Goal: Information Seeking & Learning: Compare options

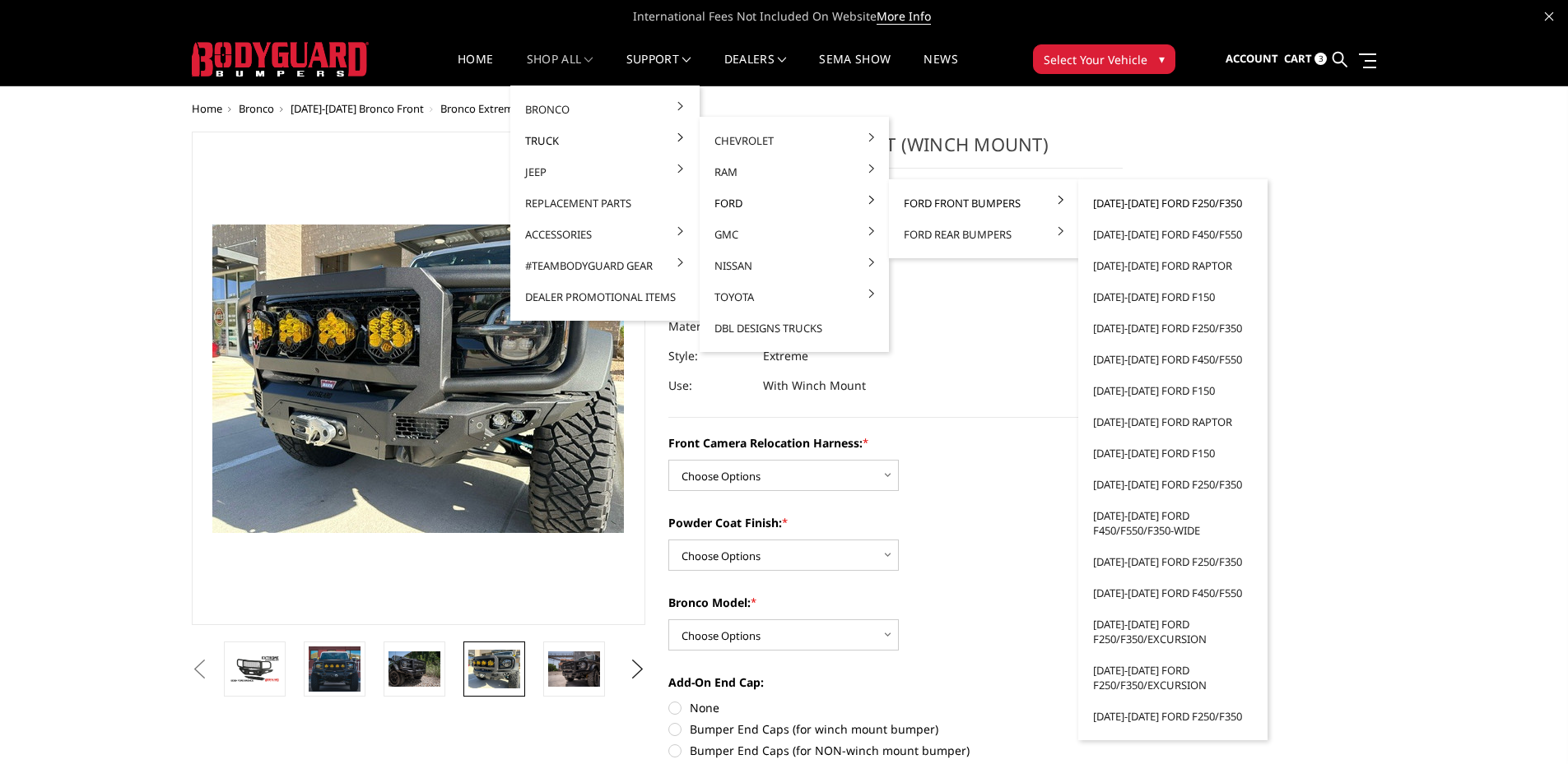
click at [1137, 202] on link "[DATE]-[DATE] Ford F250/F350" at bounding box center [1172, 203] width 176 height 31
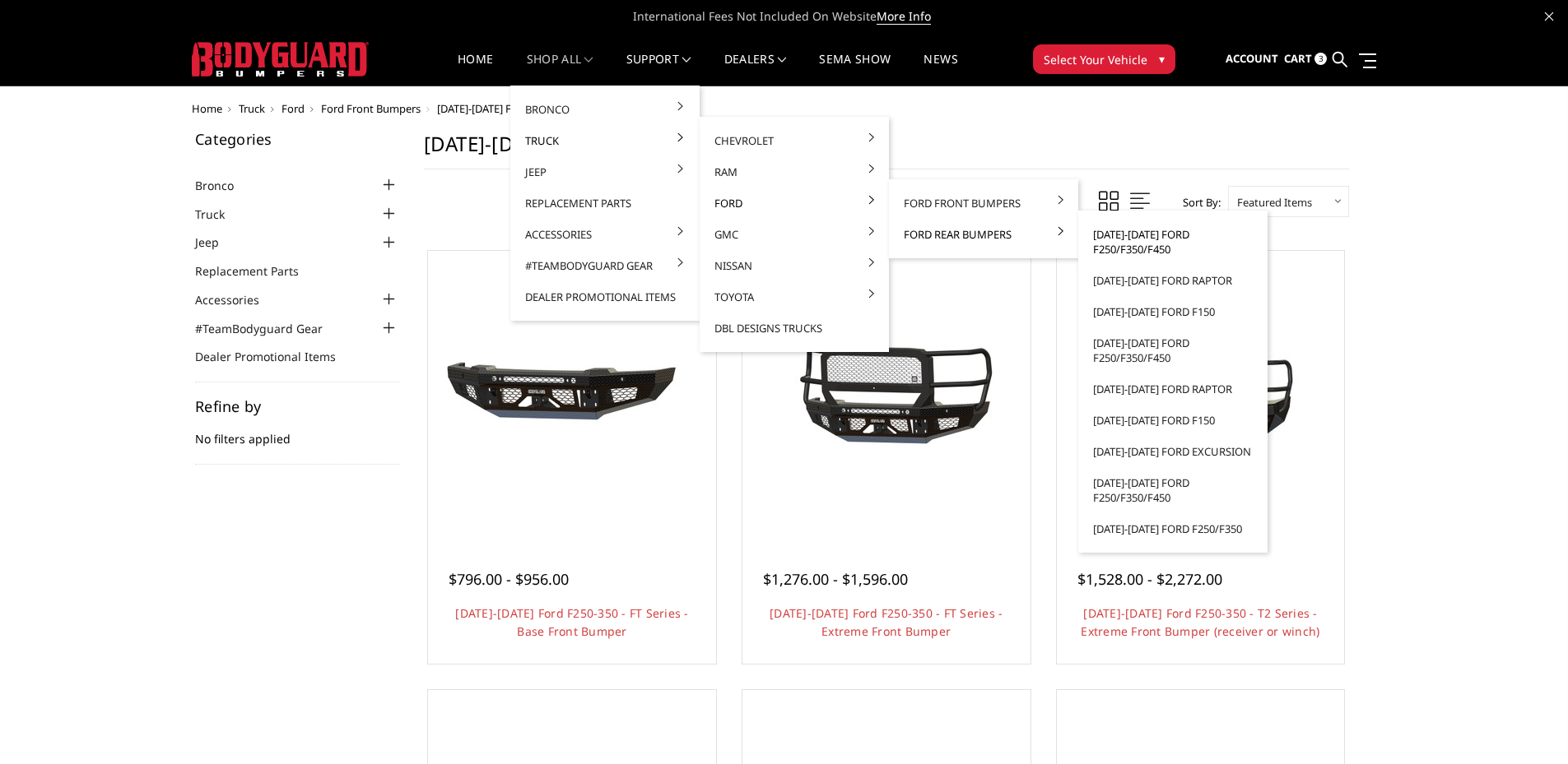
click at [1106, 236] on link "[DATE]-[DATE] Ford F250/F350/F450" at bounding box center [1172, 242] width 176 height 46
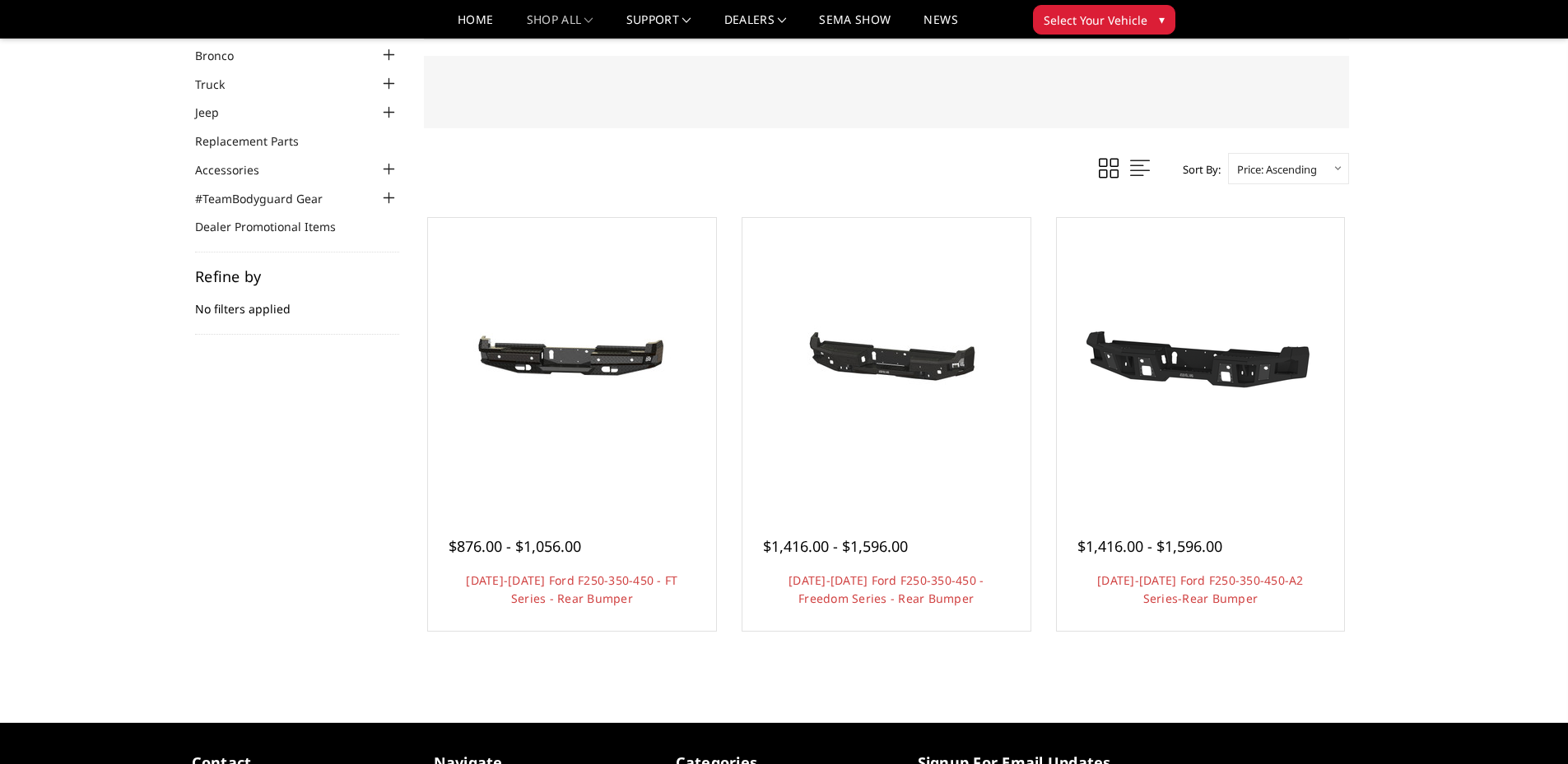
scroll to position [82, 0]
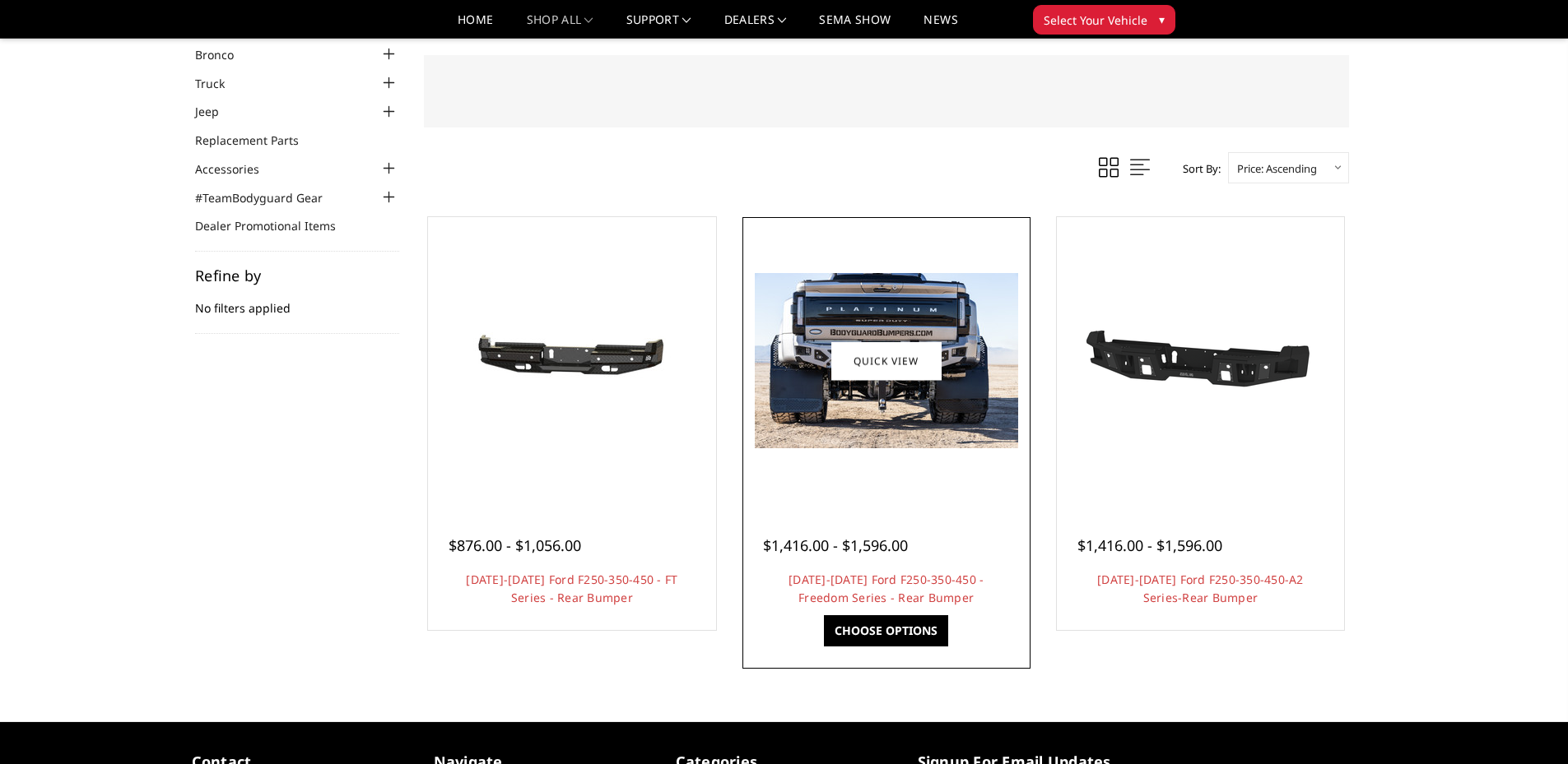
click at [878, 634] on link "Choose Options" at bounding box center [885, 631] width 124 height 31
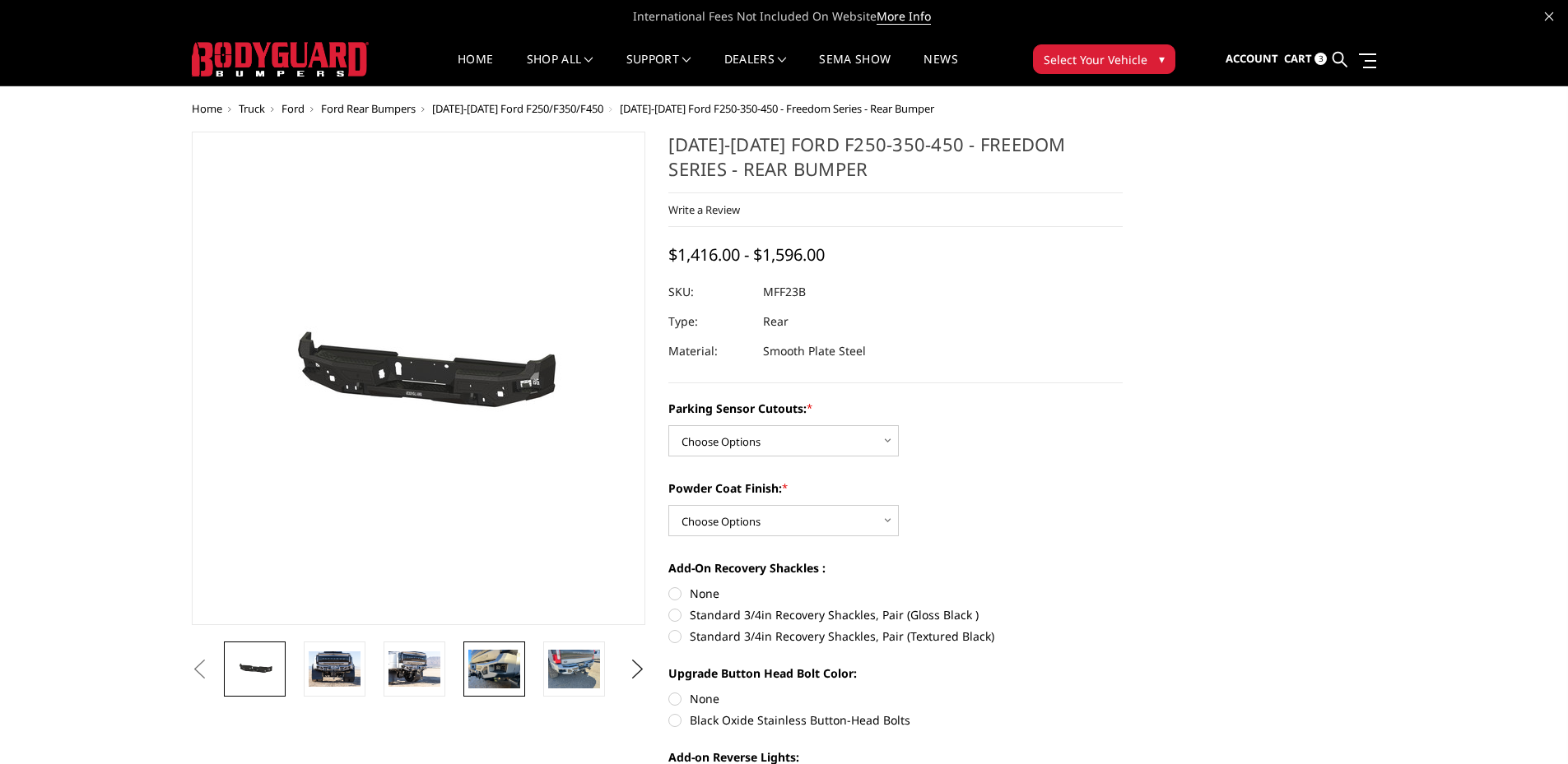
click at [483, 665] on img at bounding box center [494, 669] width 51 height 39
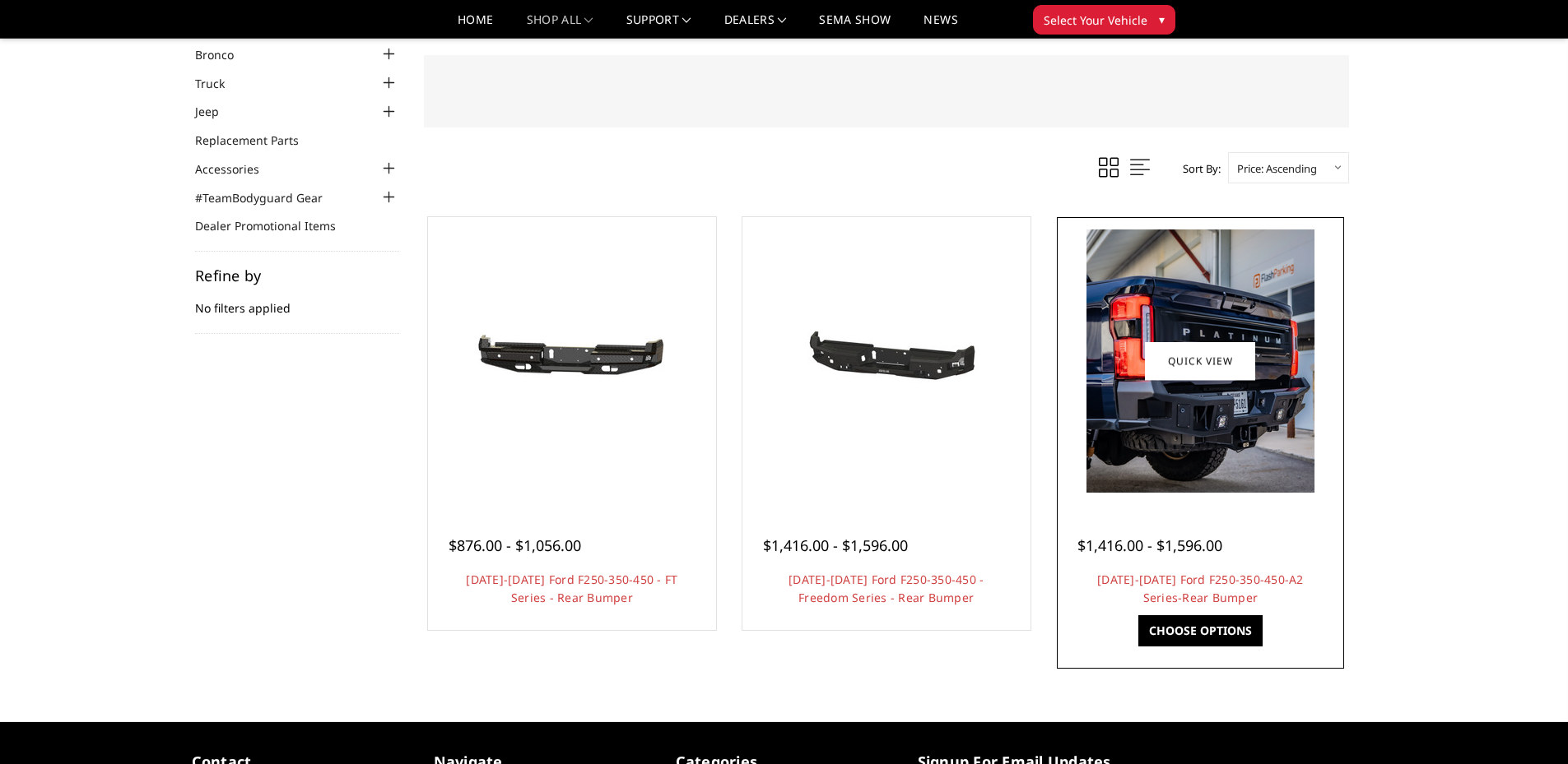
click at [1133, 334] on img at bounding box center [1200, 361] width 228 height 263
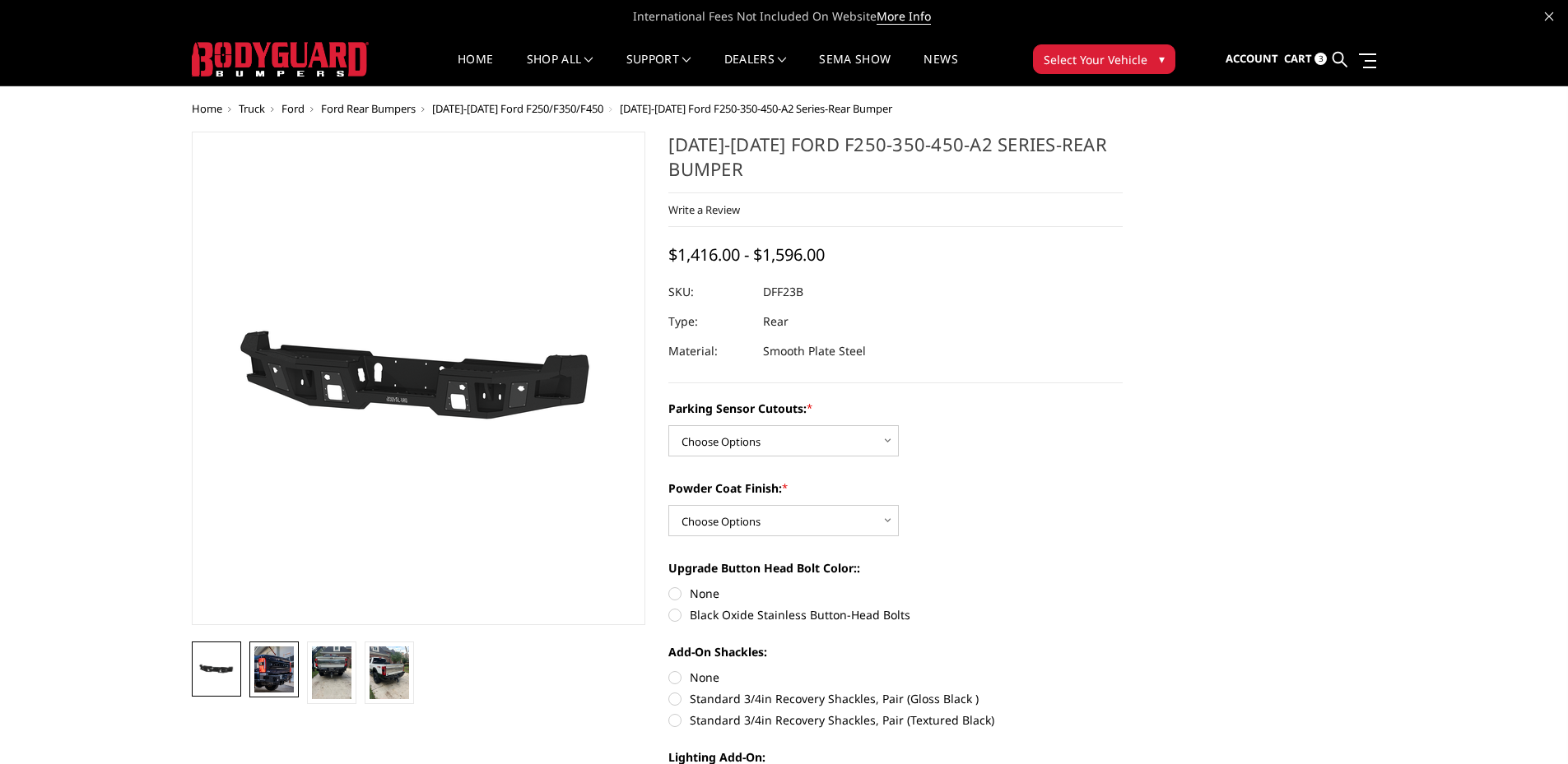
click at [275, 683] on img at bounding box center [274, 670] width 39 height 46
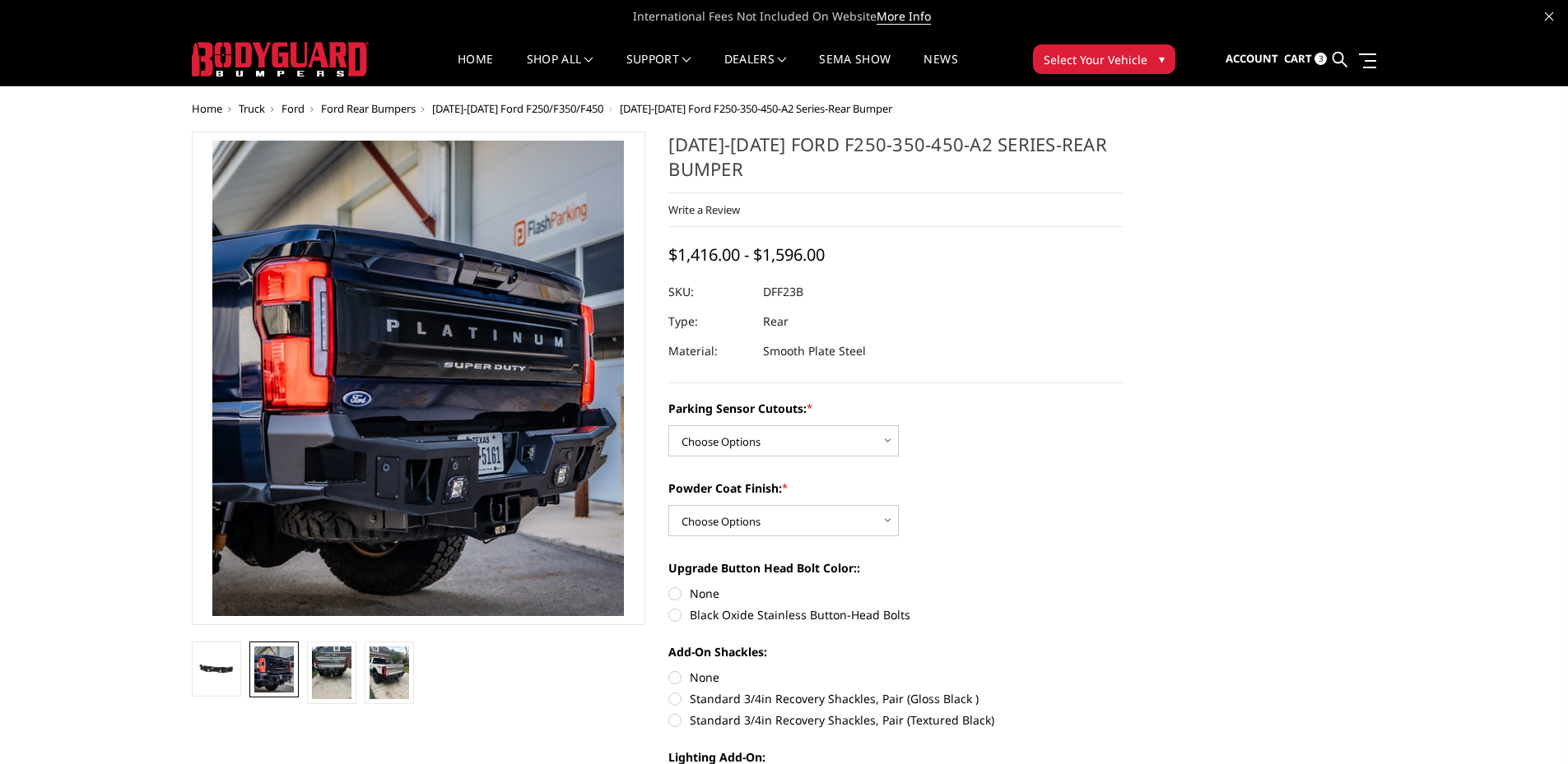
click at [374, 515] on img at bounding box center [419, 378] width 412 height 475
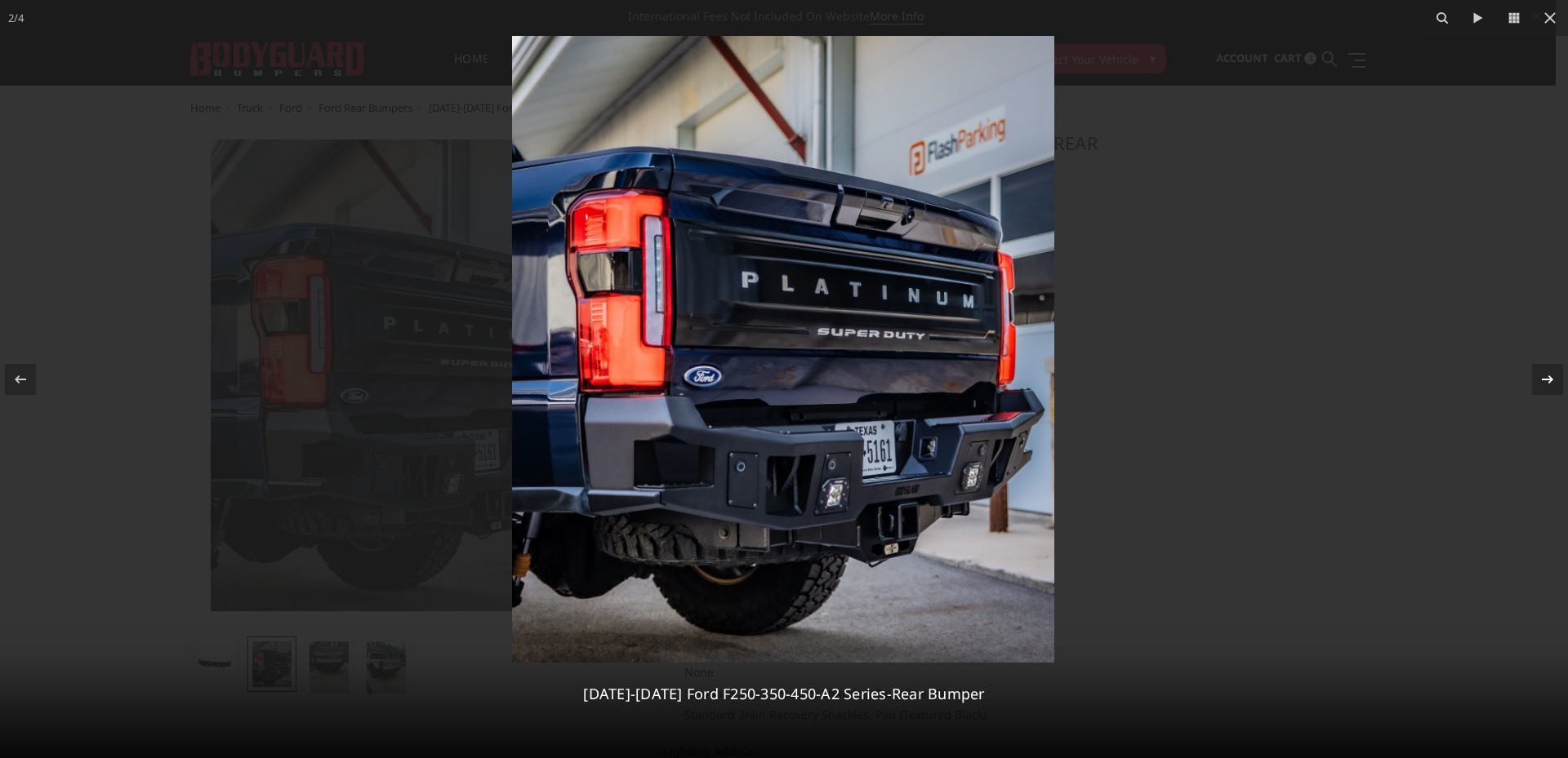
click at [1537, 385] on icon at bounding box center [1547, 379] width 20 height 20
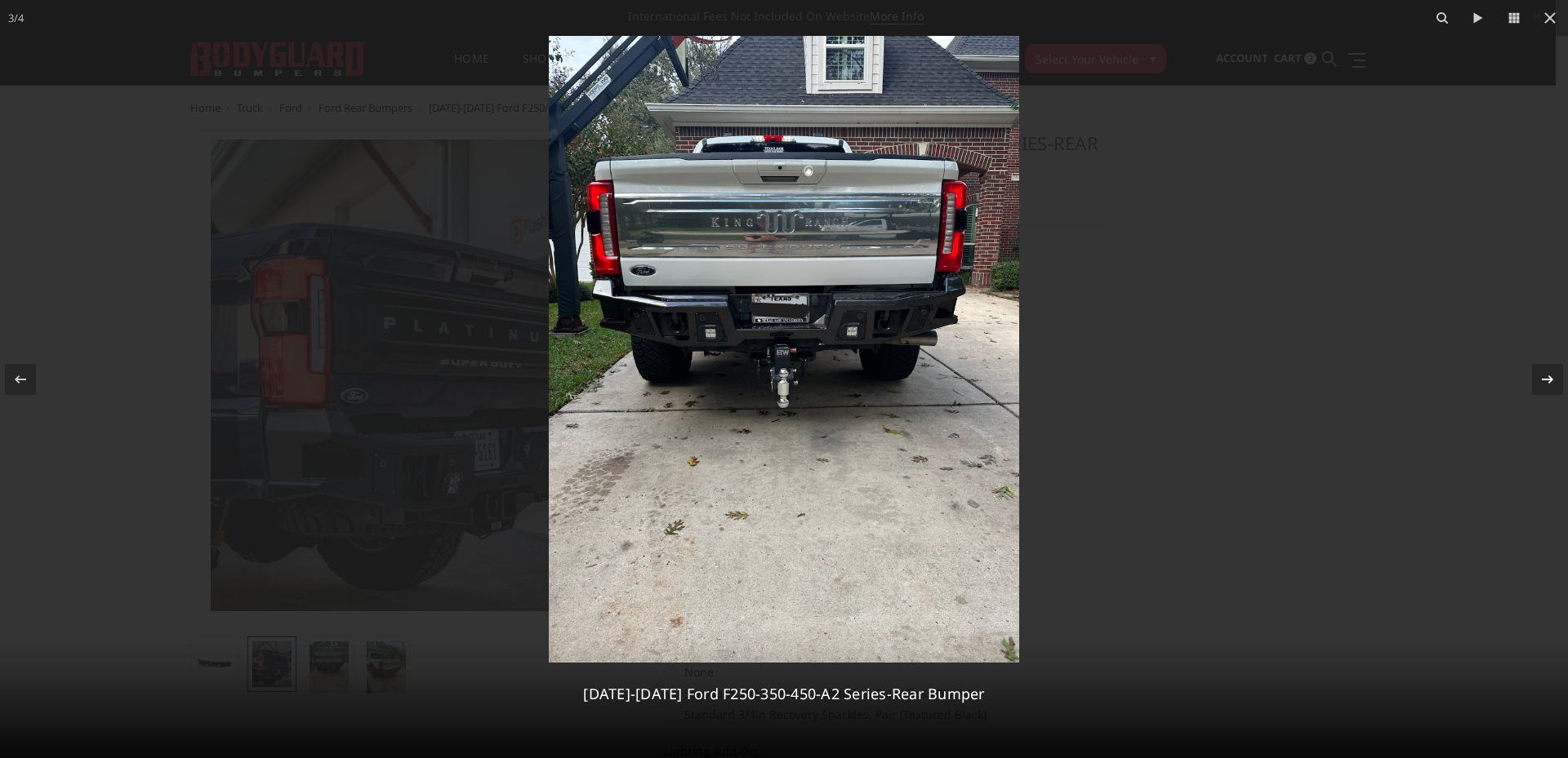
click at [1537, 385] on icon at bounding box center [1547, 379] width 20 height 20
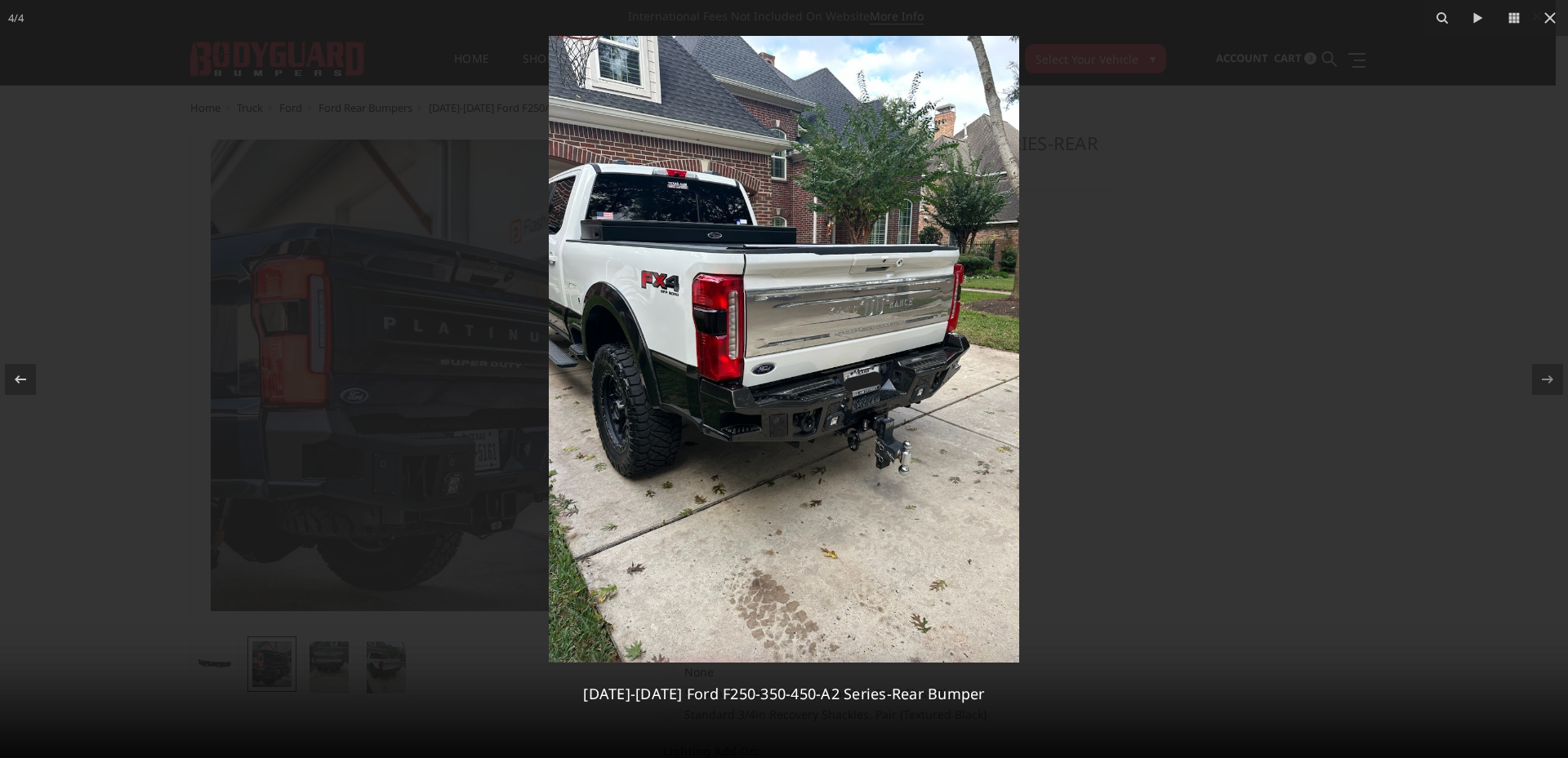
click at [1309, 351] on div at bounding box center [784, 379] width 1568 height 758
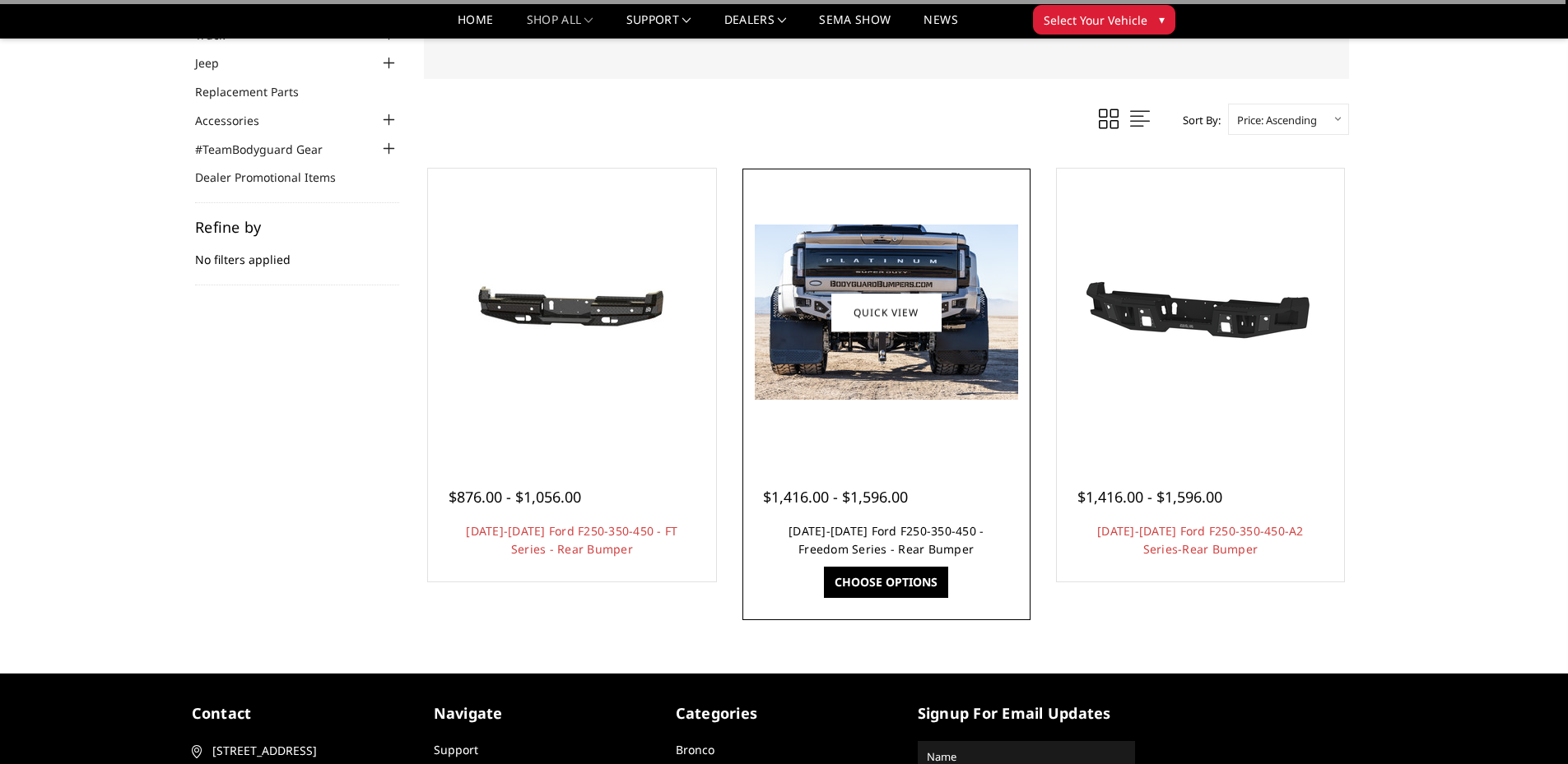
scroll to position [82, 0]
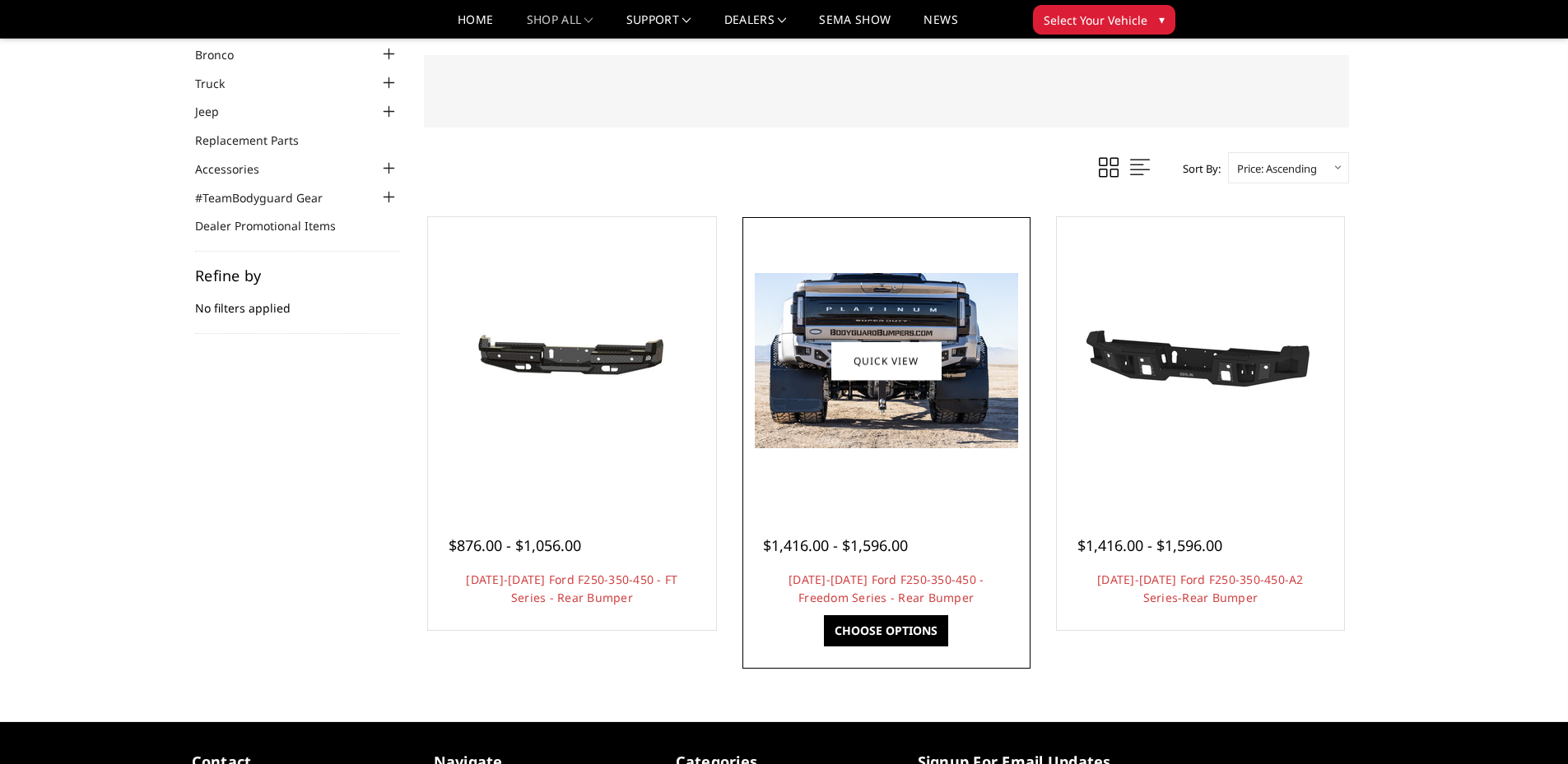
click at [913, 540] on div "$1,416.00 - $1,596.00" at bounding box center [848, 546] width 172 height 22
click at [962, 580] on link "[DATE]-[DATE] Ford F250-350-450 - Freedom Series - Rear Bumper" at bounding box center [885, 588] width 195 height 33
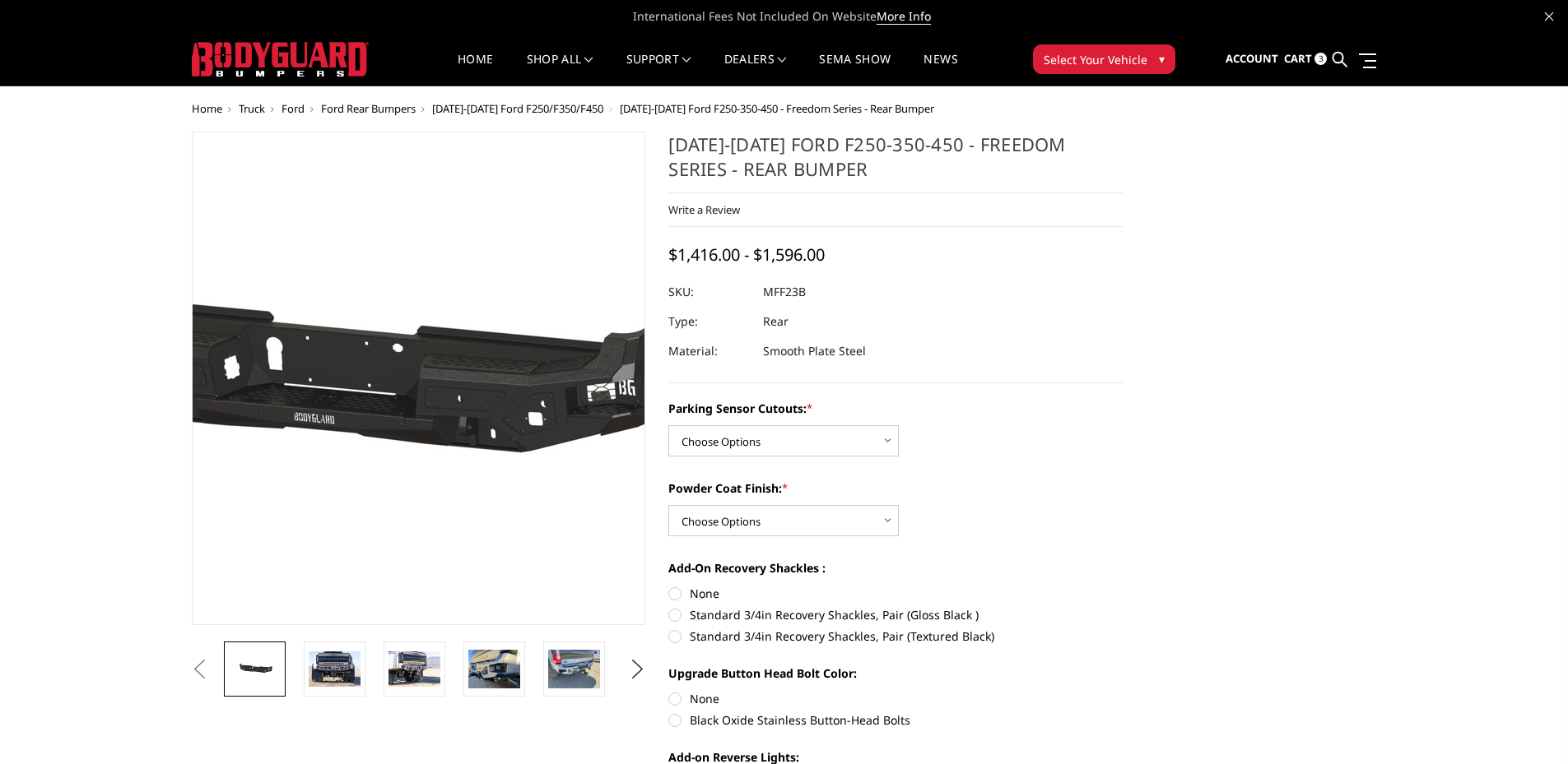
click at [490, 400] on img at bounding box center [325, 379] width 1053 height 501
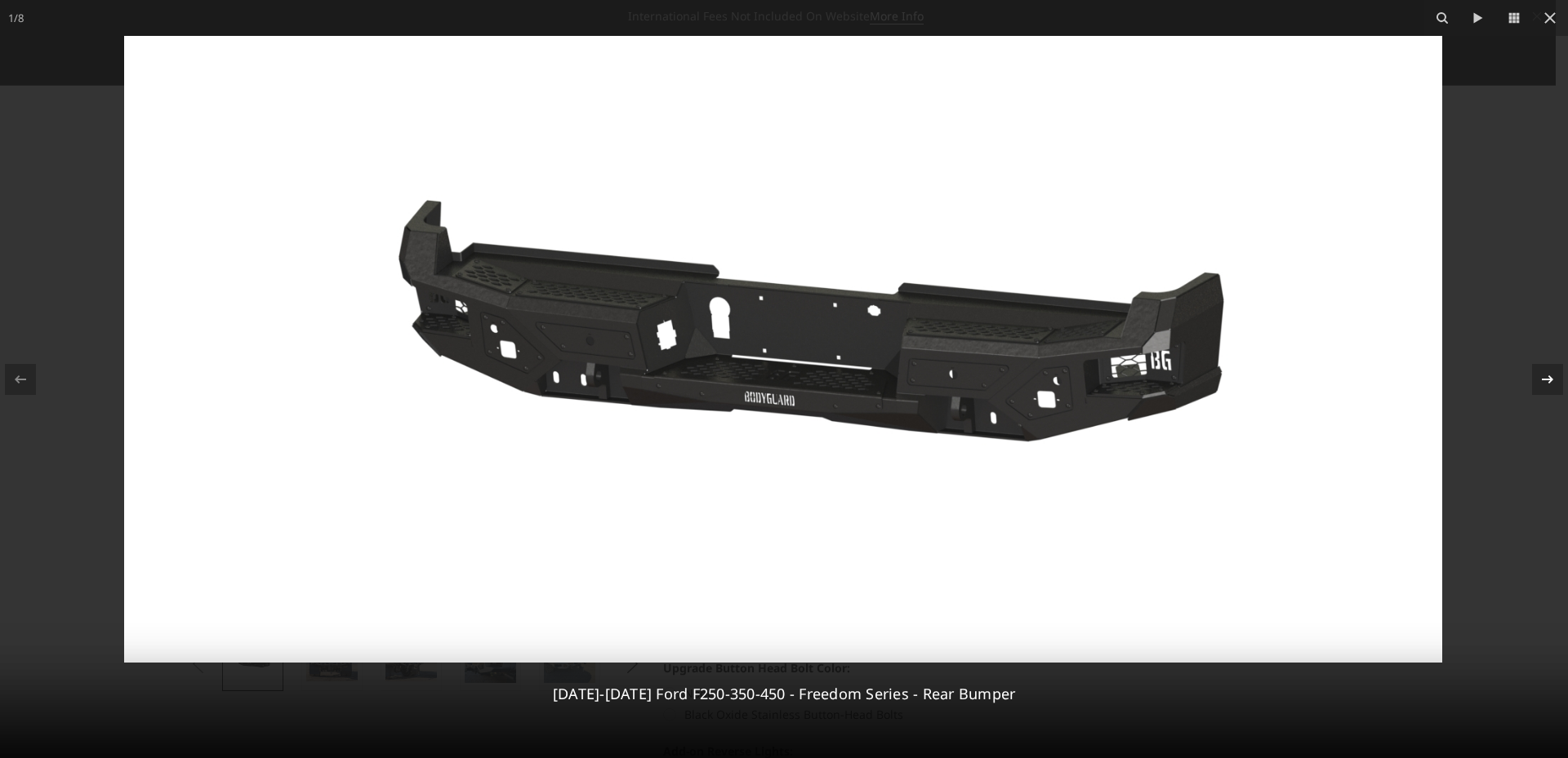
click at [1542, 382] on icon at bounding box center [1547, 379] width 20 height 20
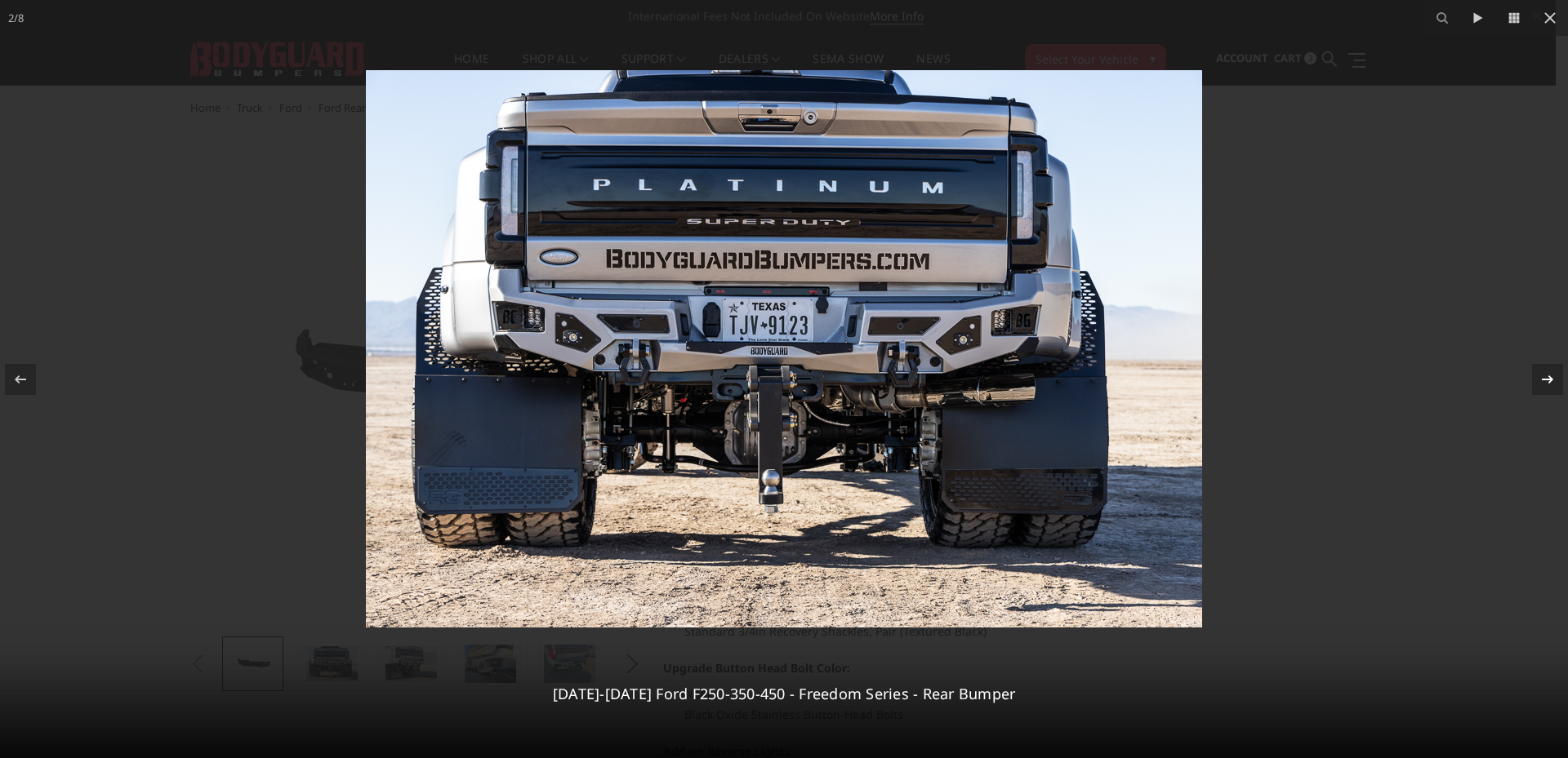
click at [1542, 382] on icon at bounding box center [1547, 379] width 20 height 20
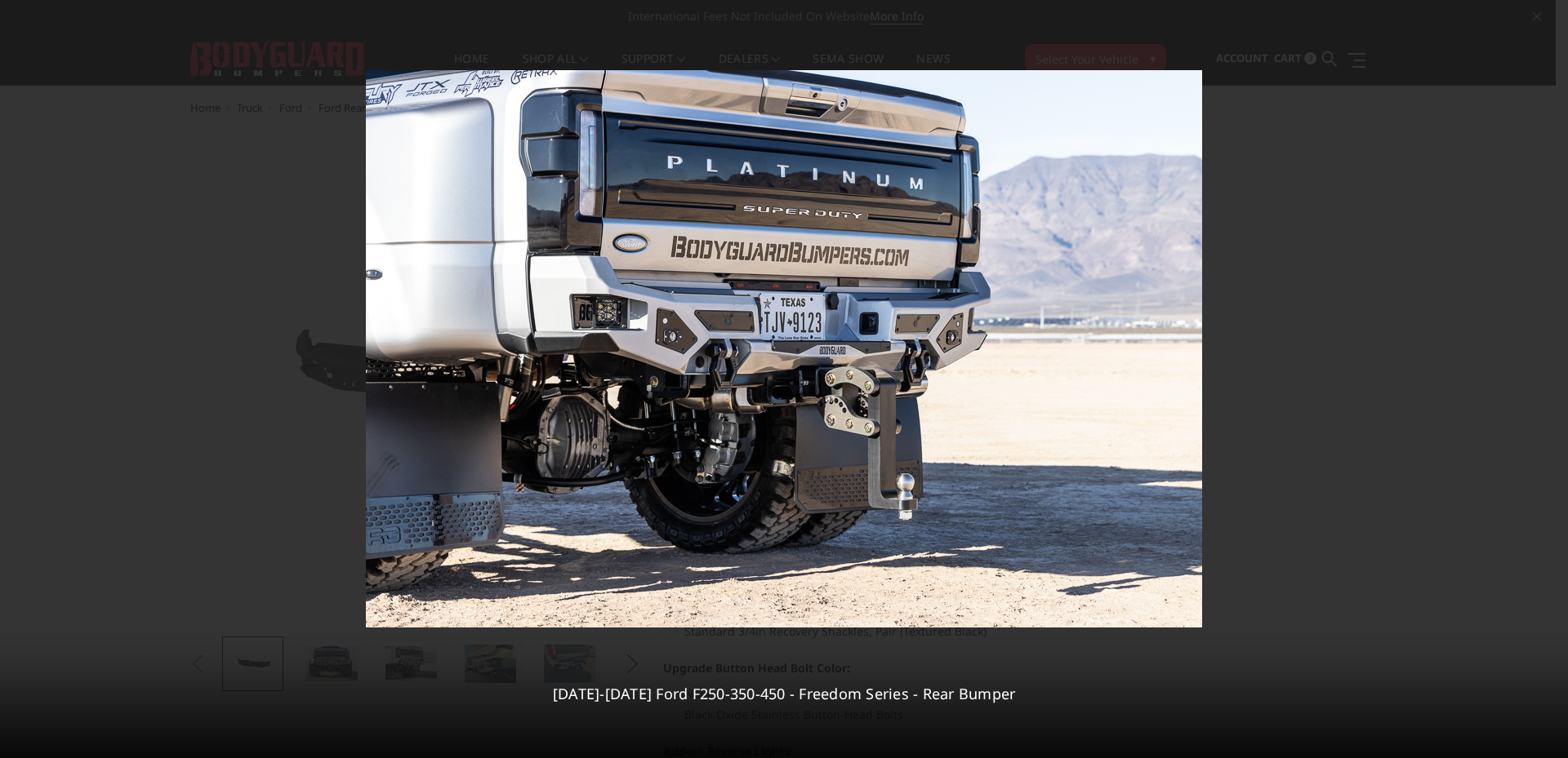
click at [1542, 382] on div "3 / 8 2023-2025 Ford F250-350-450 - Freedom Series - Rear Bumper" at bounding box center [784, 379] width 1568 height 758
click at [1542, 382] on icon at bounding box center [1547, 379] width 20 height 20
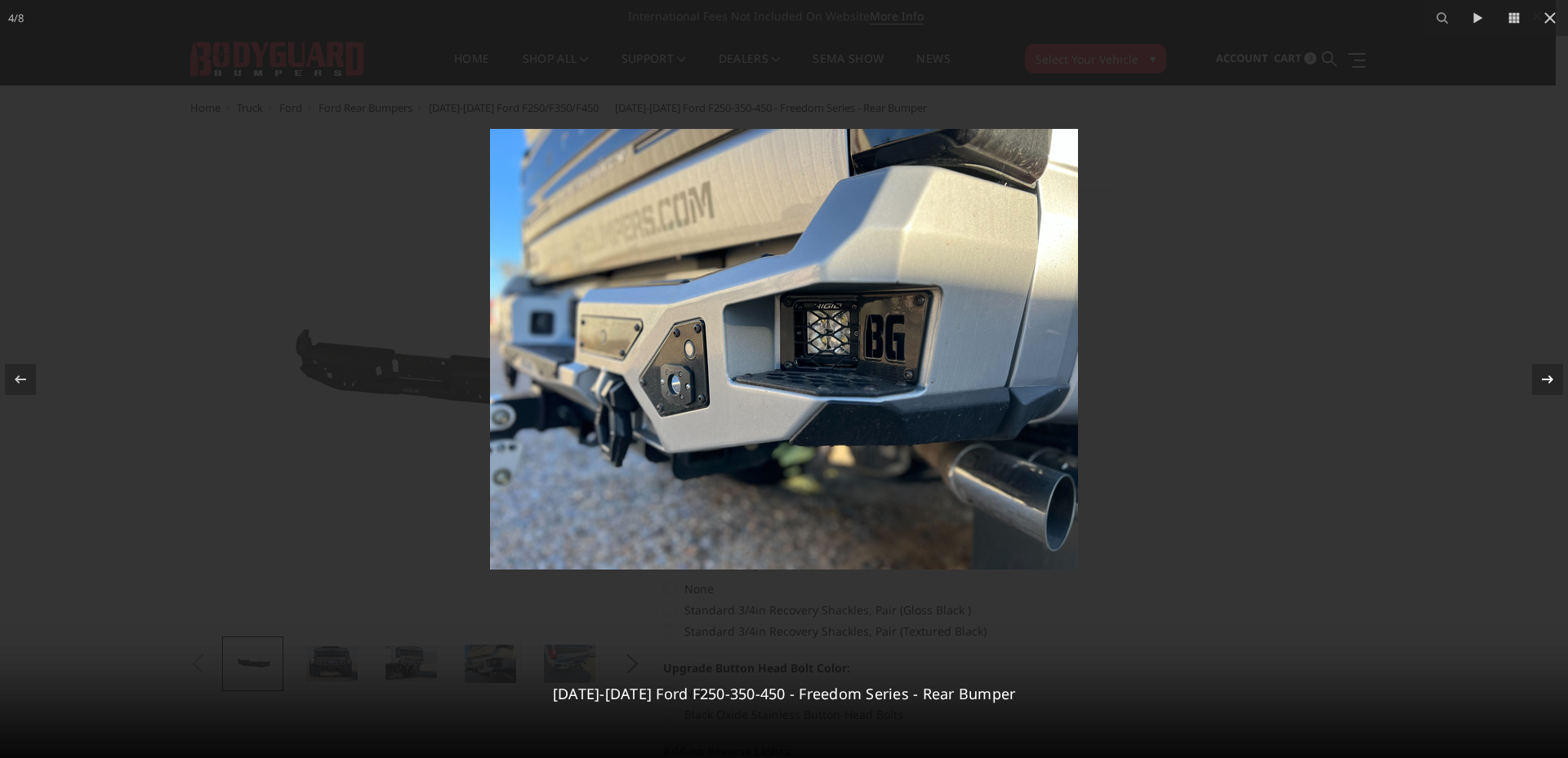
click at [1542, 382] on icon at bounding box center [1547, 379] width 20 height 20
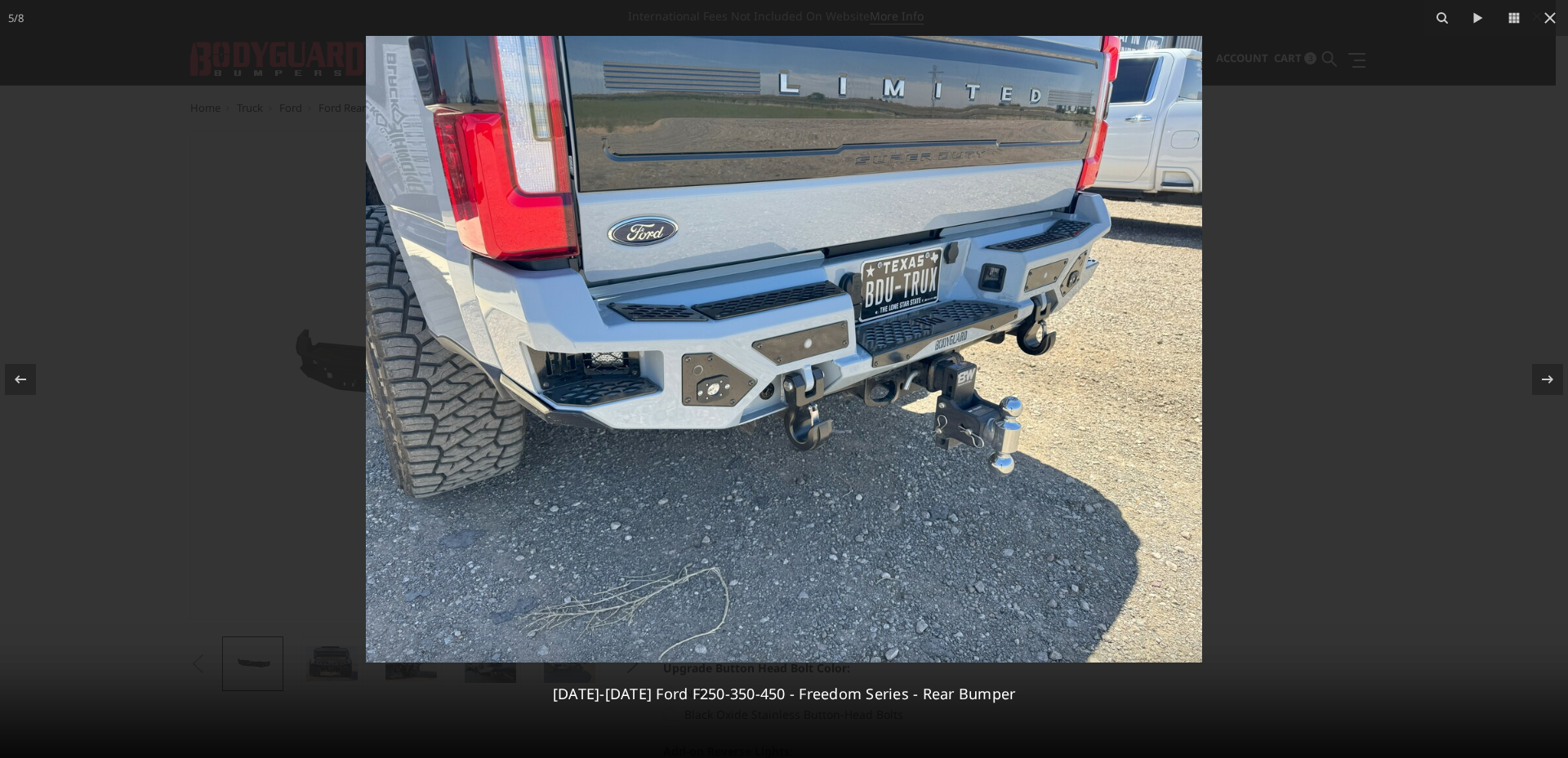
click at [1376, 202] on div at bounding box center [784, 379] width 1568 height 758
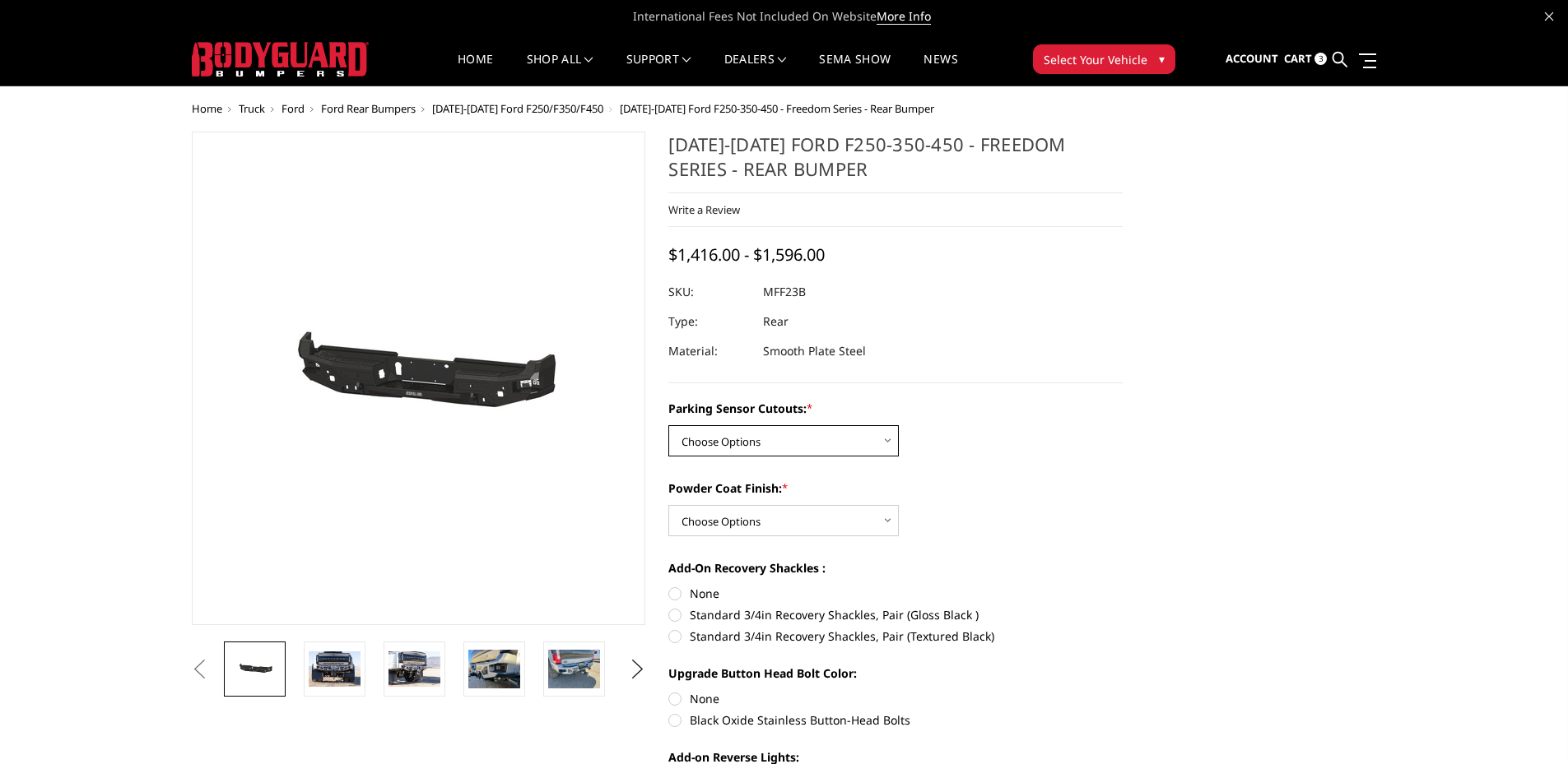
click at [792, 428] on select "Choose Options No - Without Parking Sensor Cutouts Yes - With Parking Sensor Cu…" at bounding box center [783, 441] width 231 height 31
select select "2559"
click at [668, 425] on select "Choose Options No - Without Parking Sensor Cutouts Yes - With Parking Sensor Cu…" at bounding box center [783, 441] width 231 height 31
click at [746, 522] on select "Choose Options Bare Metal Textured Black Powder Coat" at bounding box center [783, 520] width 231 height 31
select select "2560"
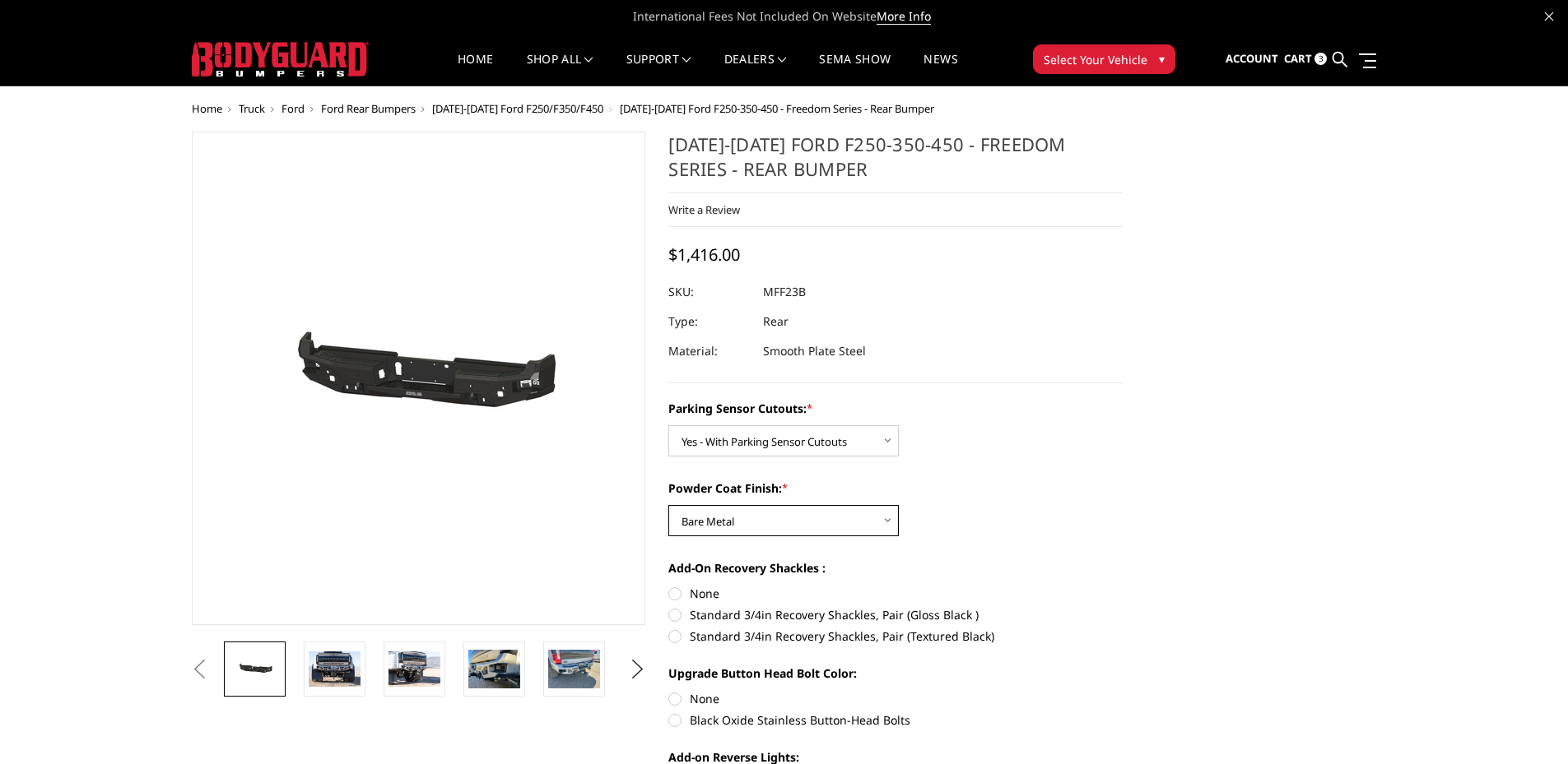
click at [668, 505] on select "Choose Options Bare Metal Textured Black Powder Coat" at bounding box center [783, 520] width 231 height 31
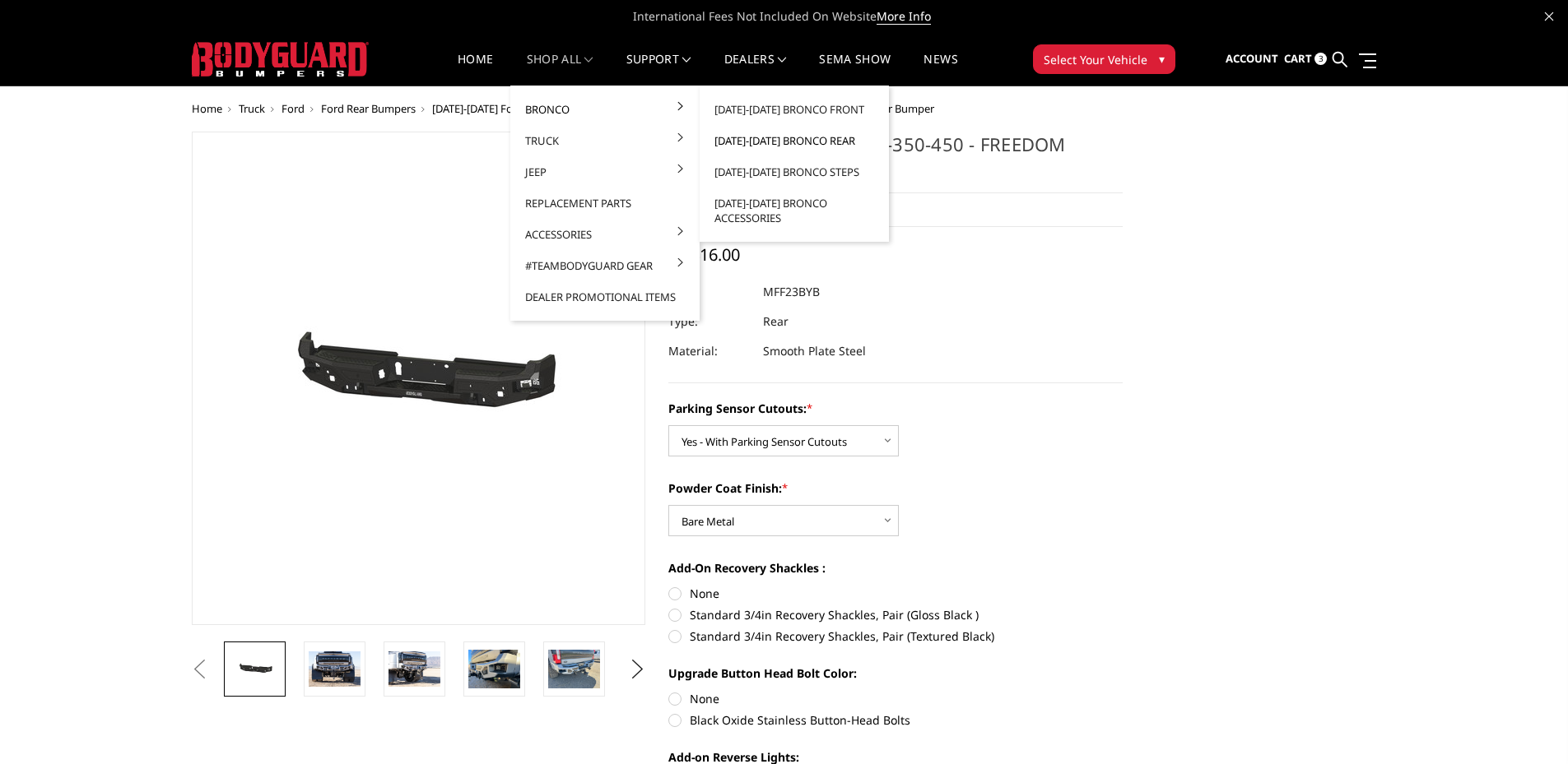
click at [804, 137] on link "[DATE]-[DATE] Bronco Rear" at bounding box center [793, 141] width 176 height 31
